Goal: Task Accomplishment & Management: Use online tool/utility

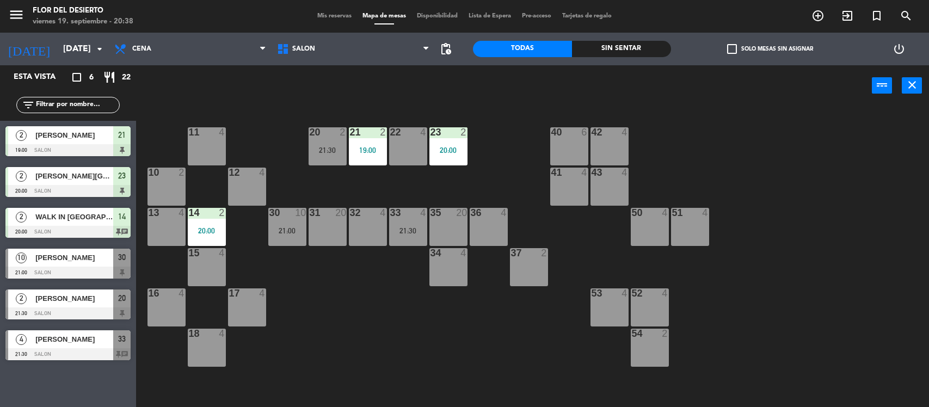
click at [213, 150] on div "11 4" at bounding box center [207, 146] width 38 height 38
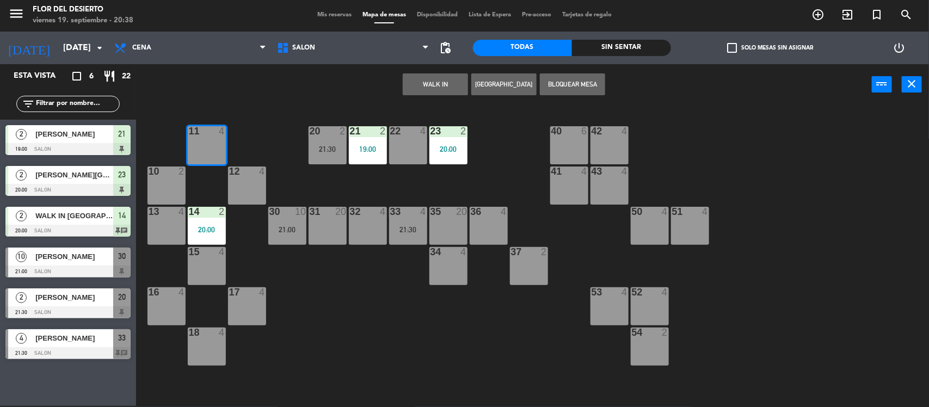
click at [418, 77] on button "WALK IN" at bounding box center [435, 84] width 65 height 22
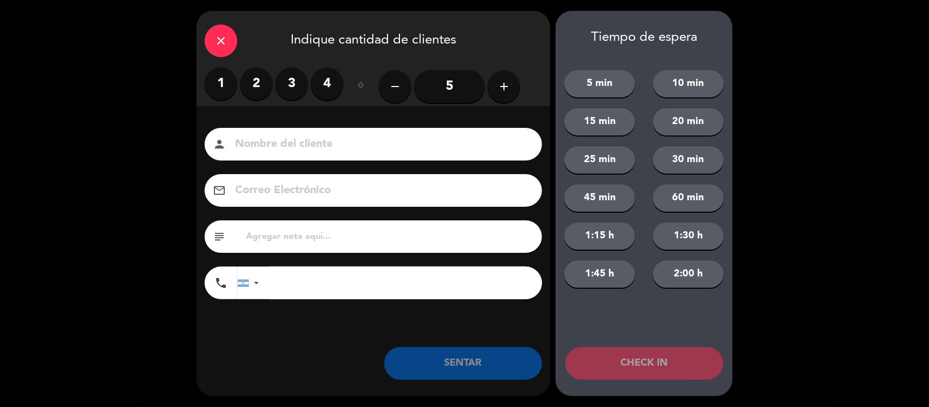
click at [261, 83] on label "2" at bounding box center [256, 83] width 33 height 33
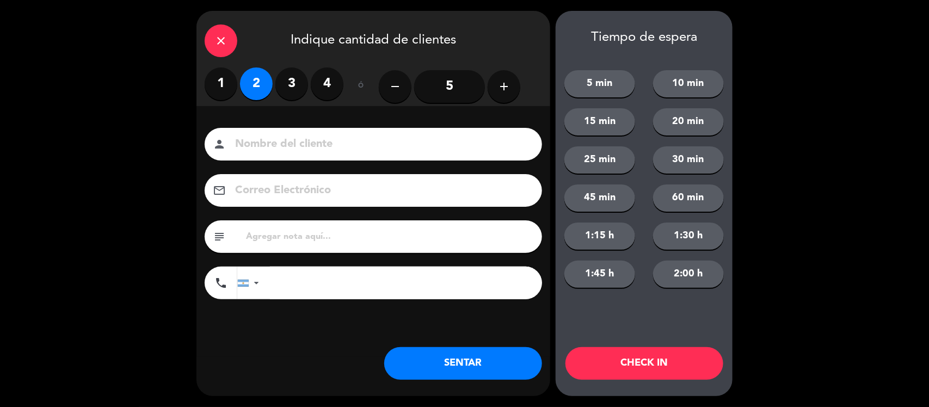
click at [279, 151] on input at bounding box center [381, 144] width 294 height 19
type input "L"
type input "WALK IN [GEOGRAPHIC_DATA]"
click at [311, 242] on input "text" at bounding box center [389, 236] width 289 height 15
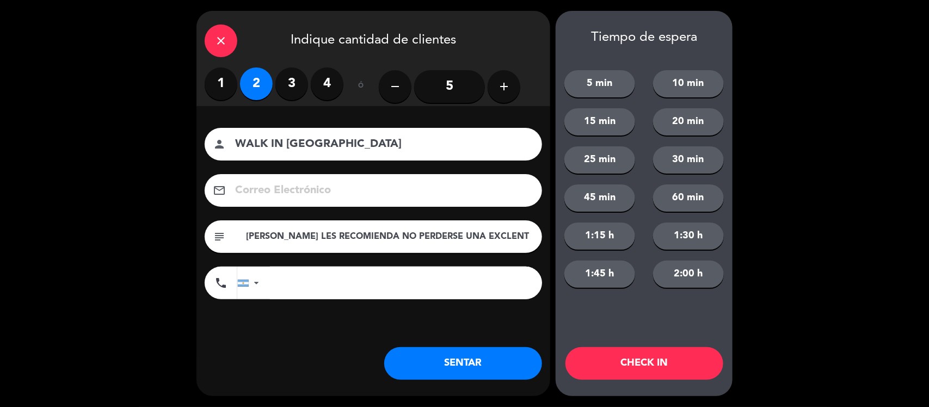
click at [311, 242] on input "[PERSON_NAME] LES RECOMIENDA NO PERDERSE UNA EXCLENT" at bounding box center [389, 236] width 289 height 15
click at [485, 233] on input "[PERSON_NAME] LES RECOMIENDA NO PERDERSE UNA EXCLENTE EXPERIENCIA AYER Y HOY VI…" at bounding box center [389, 236] width 289 height 15
type input "VIENEN POR RECOMENDACION DE [PERSON_NAME] EL DIA DE AYER"
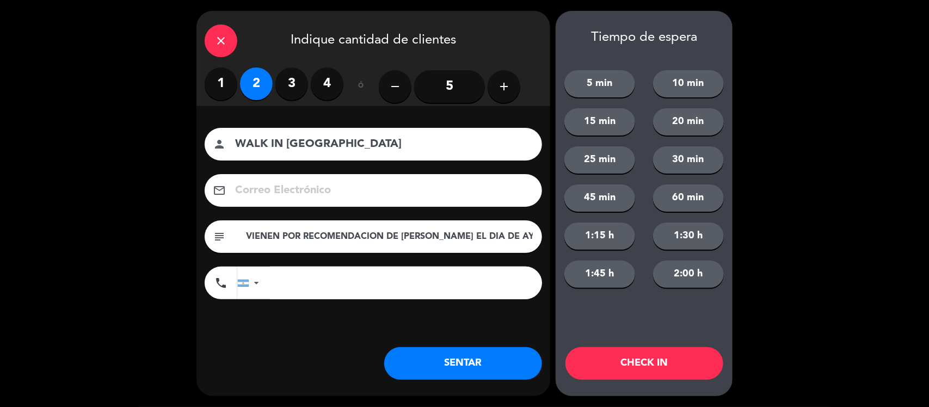
click at [488, 354] on button "SENTAR" at bounding box center [463, 363] width 158 height 33
